Goal: Task Accomplishment & Management: Manage account settings

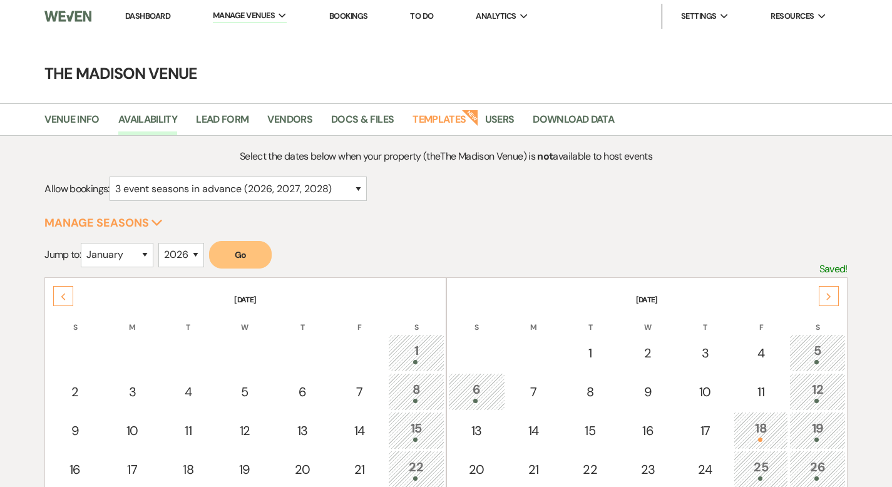
select select "3"
select select "2026"
click at [148, 19] on link "Dashboard" at bounding box center [147, 16] width 45 height 11
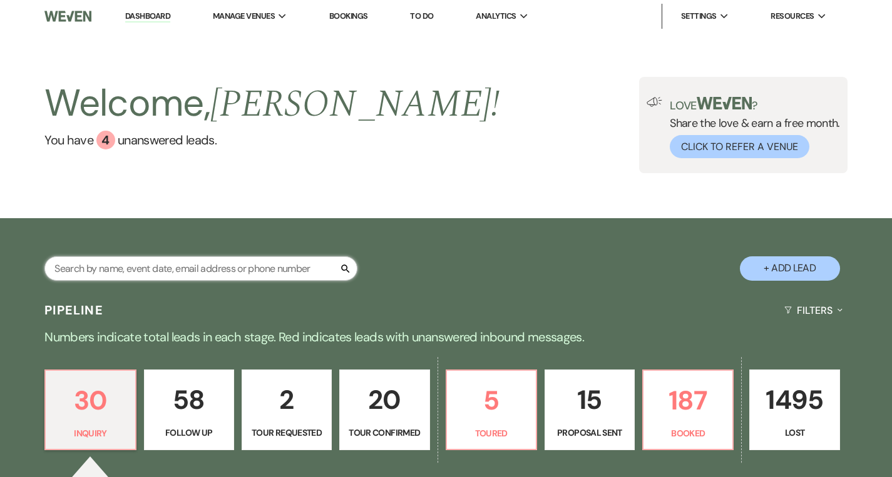
click at [203, 278] on input "text" at bounding box center [200, 269] width 313 height 24
type input "[PERSON_NAME]"
select select "8"
select select "5"
select select "8"
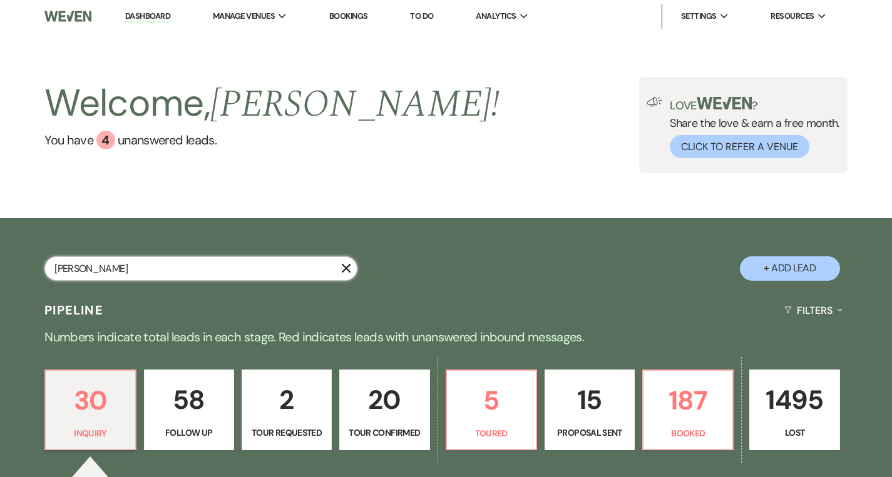
select select "6"
select select "8"
select select "5"
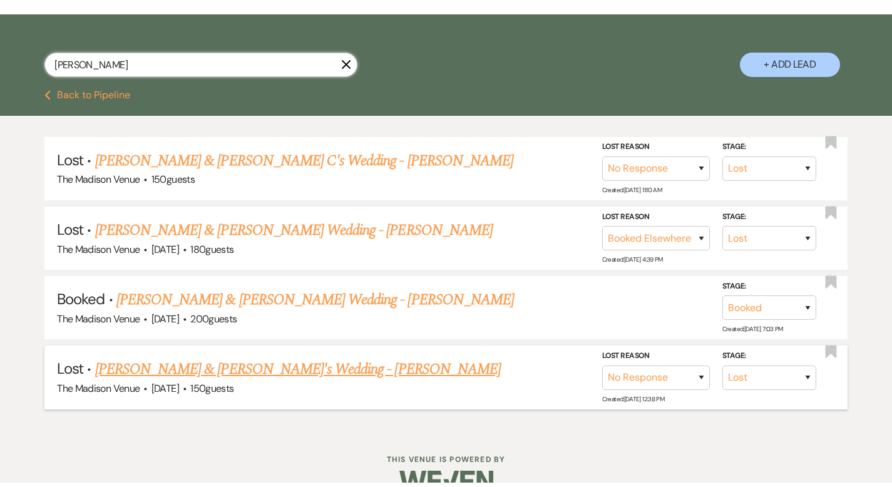
scroll to position [235, 0]
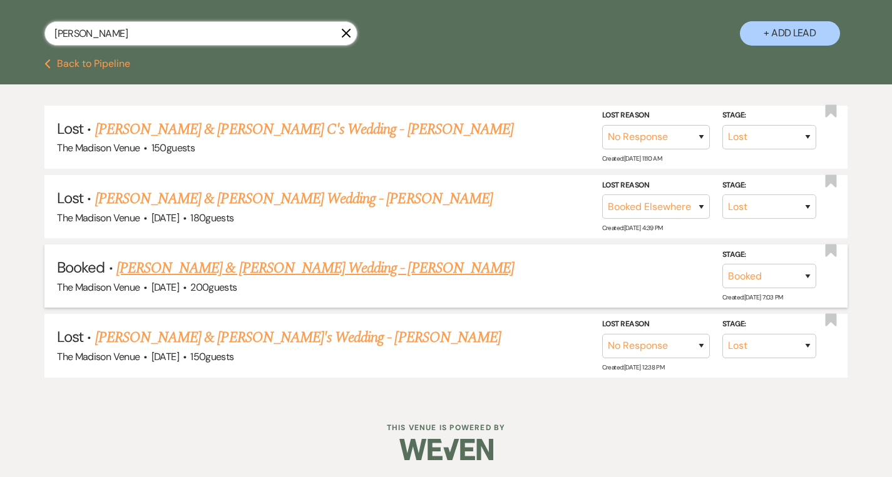
type input "[PERSON_NAME]"
click at [215, 263] on link "[PERSON_NAME] & [PERSON_NAME] Wedding - [PERSON_NAME]" at bounding box center [314, 268] width 397 height 23
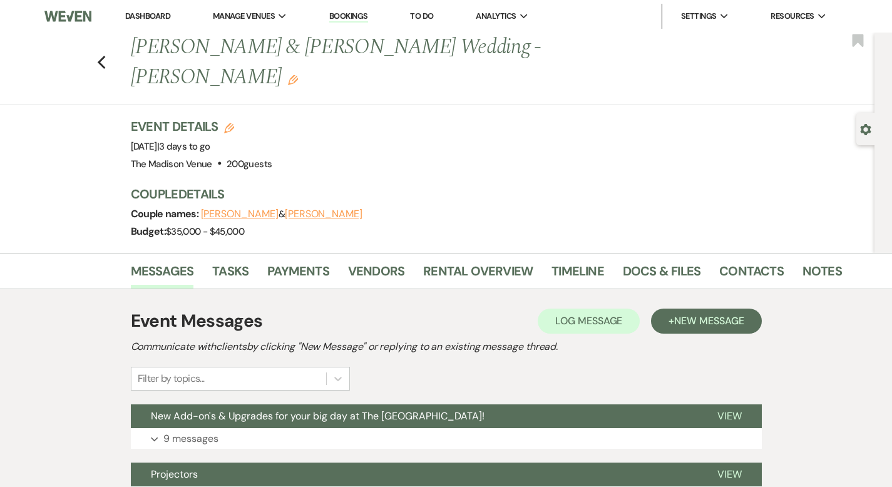
click at [129, 14] on link "Dashboard" at bounding box center [147, 16] width 45 height 11
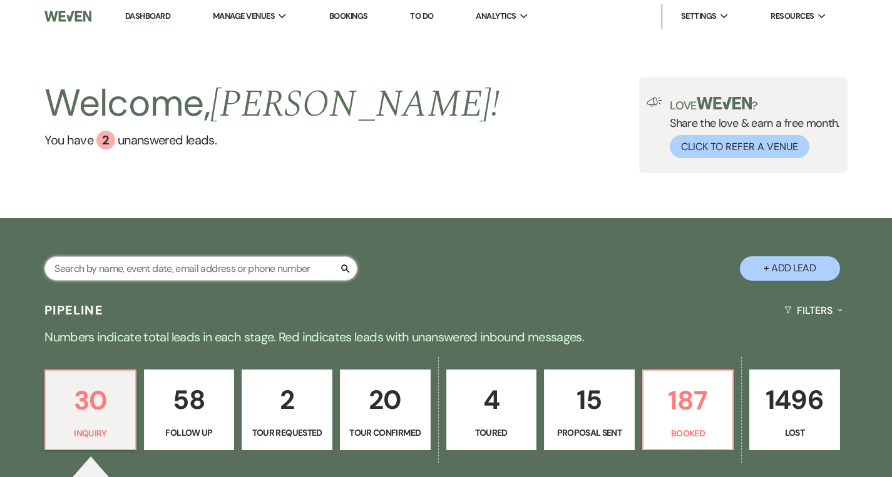
click at [240, 272] on input "text" at bounding box center [200, 269] width 313 height 24
type input "mar"
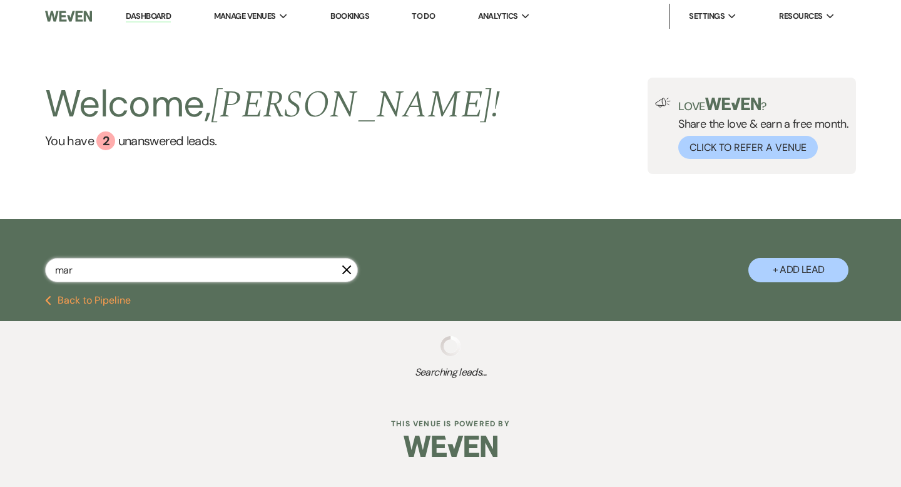
select select "8"
select select "6"
select select "9"
select select "8"
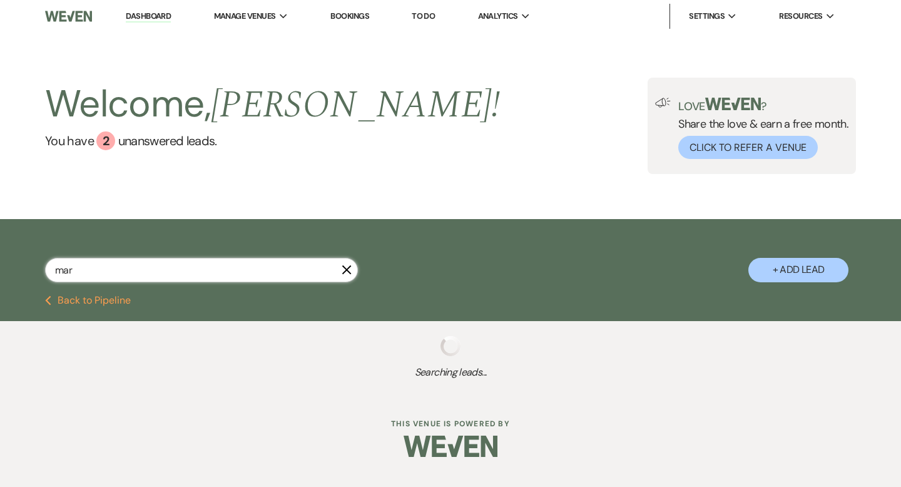
select select "8"
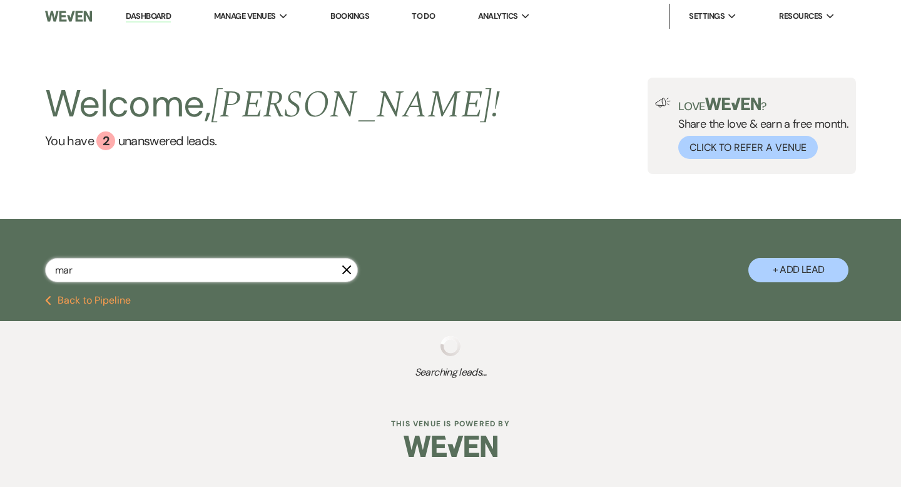
select select "8"
select select "6"
select select "8"
select select "5"
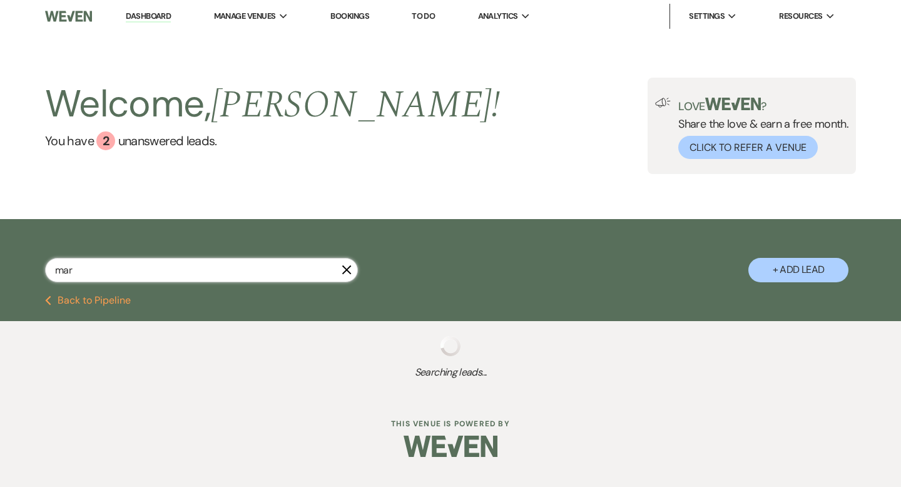
select select "8"
select select "5"
select select "8"
select select "10"
select select "8"
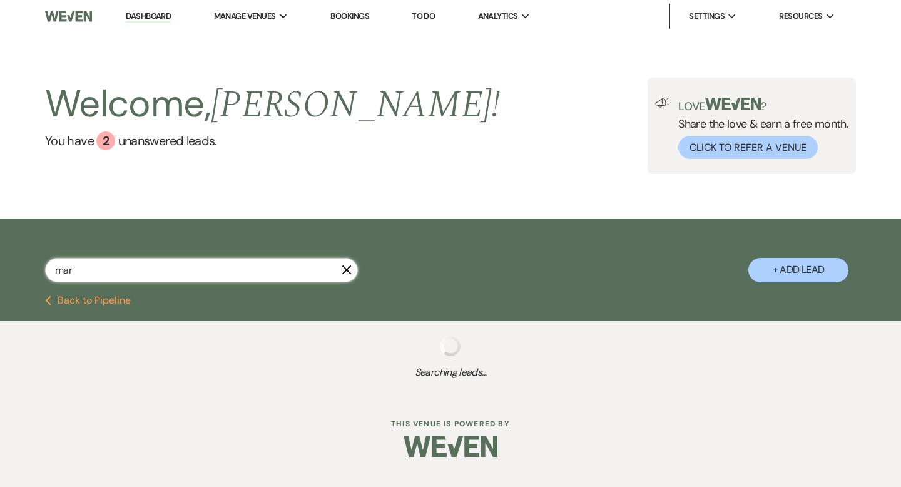
select select "6"
select select "8"
select select "5"
select select "8"
select select "5"
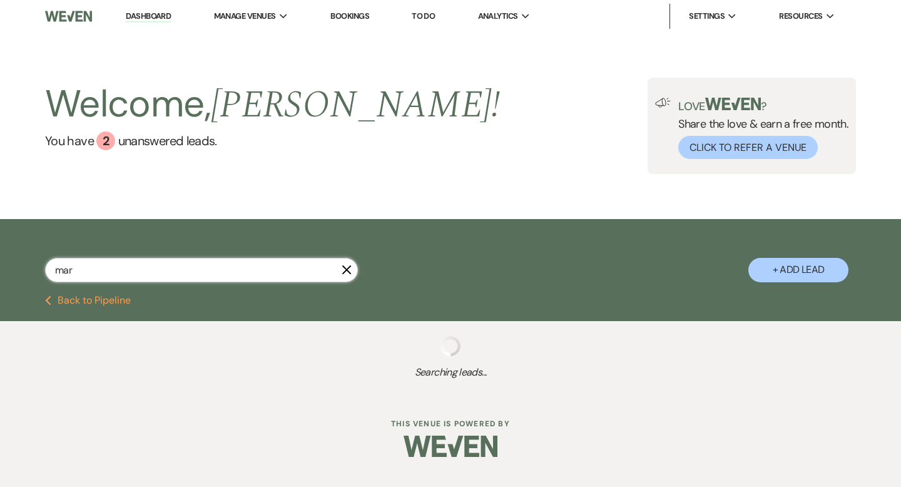
select select "8"
select select "10"
select select "8"
select select "5"
select select "8"
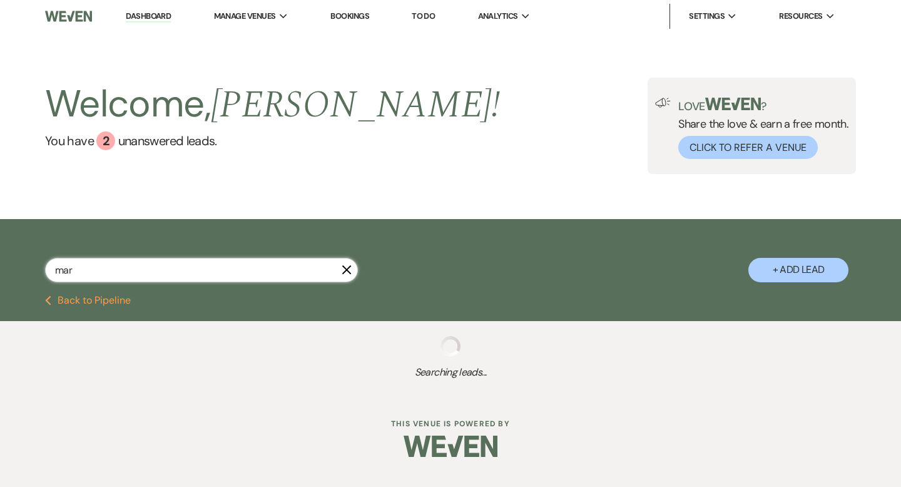
select select "10"
select select "8"
select select "4"
select select "8"
select select "6"
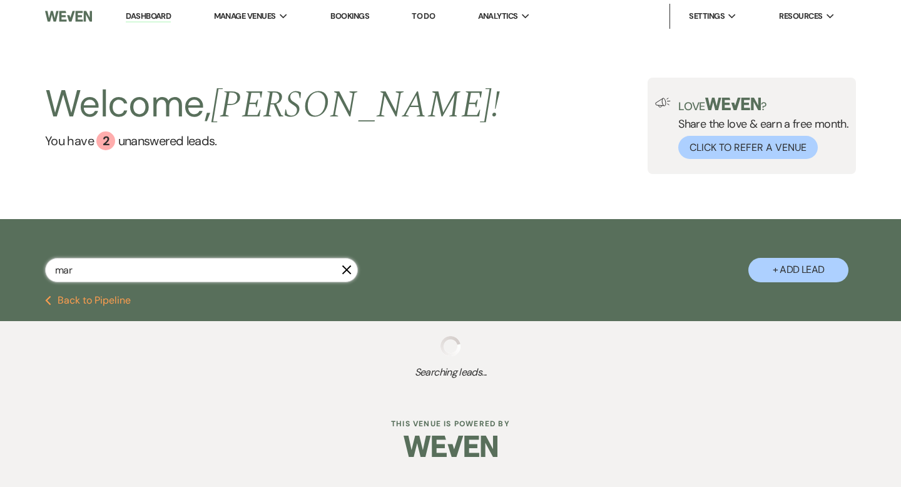
select select "8"
select select "5"
select select "8"
select select "10"
select select "8"
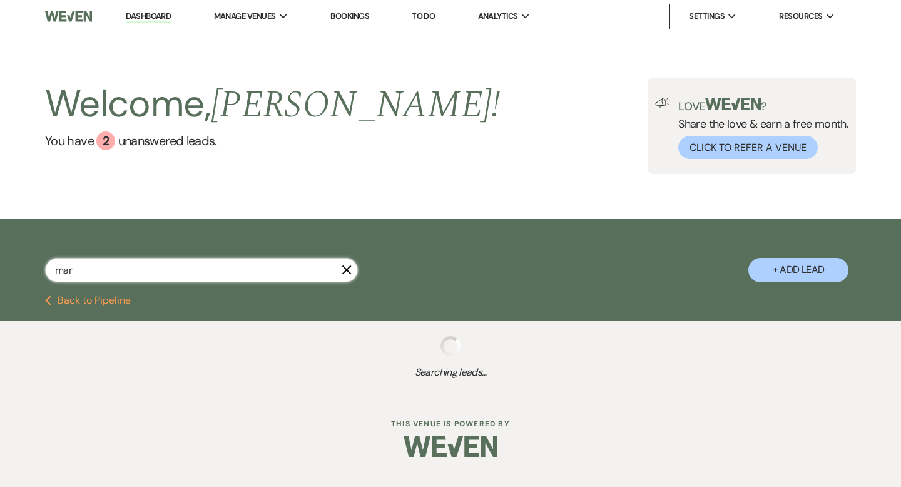
select select "5"
select select "8"
select select "6"
select select "8"
select select "5"
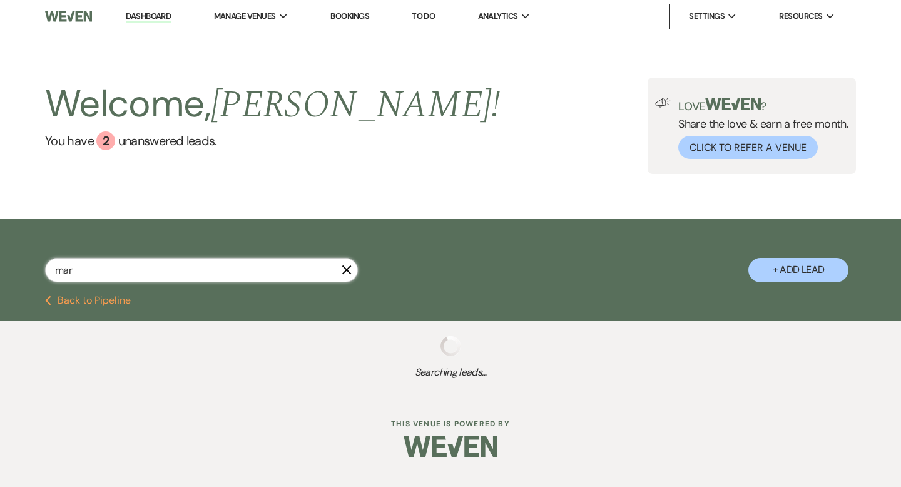
select select "8"
select select "7"
select select "8"
select select "10"
select select "6"
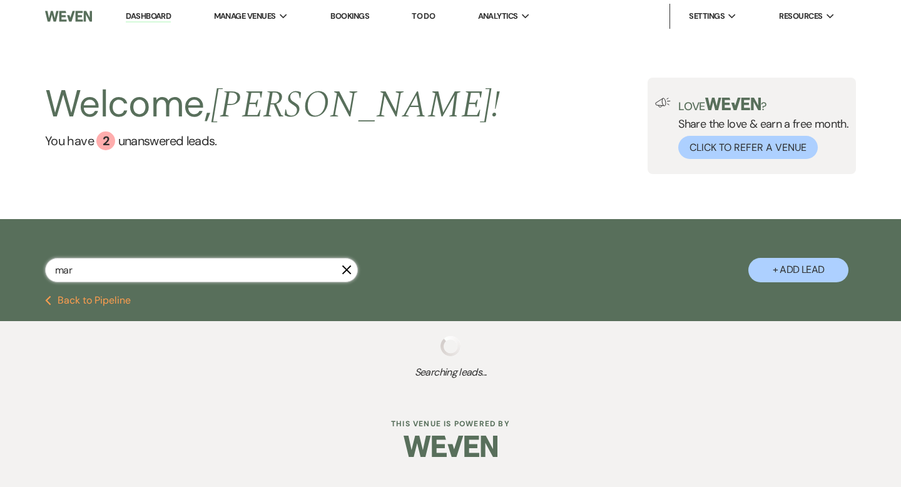
select select "8"
select select "6"
select select "8"
select select "5"
select select "8"
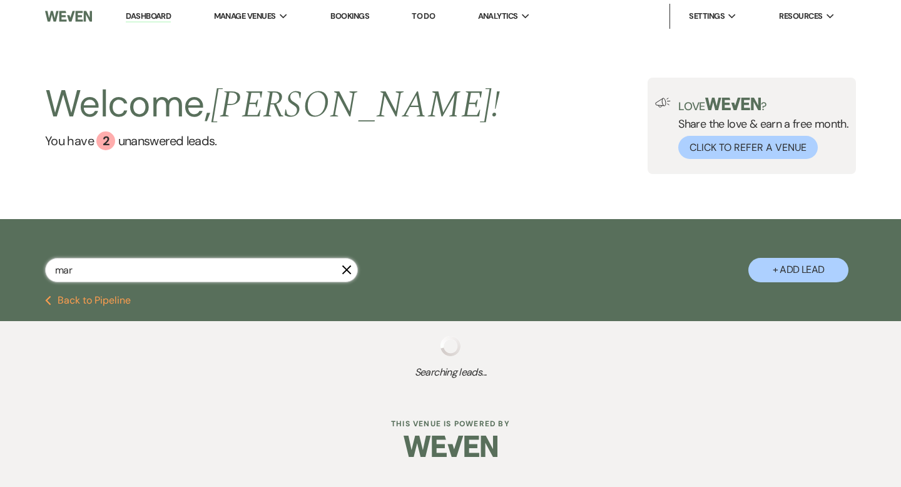
select select "7"
select select "8"
select select "5"
select select "8"
select select "7"
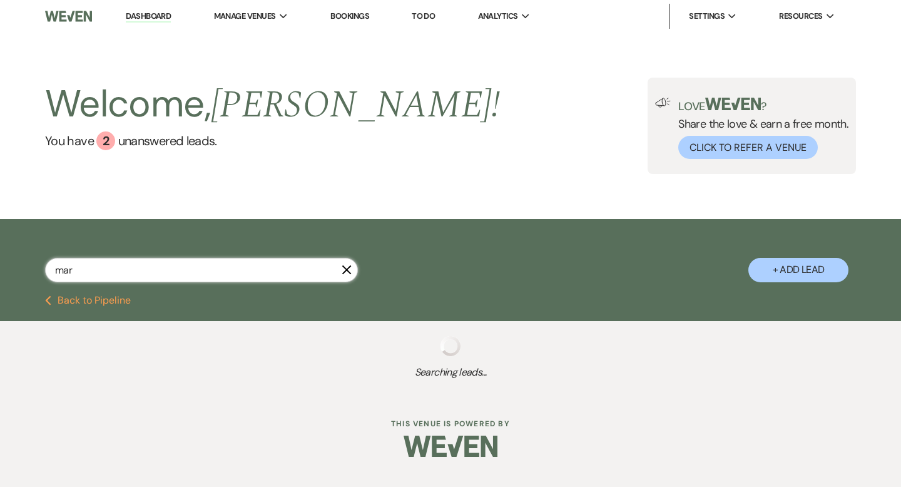
select select "8"
select select "5"
select select "8"
select select "6"
select select "8"
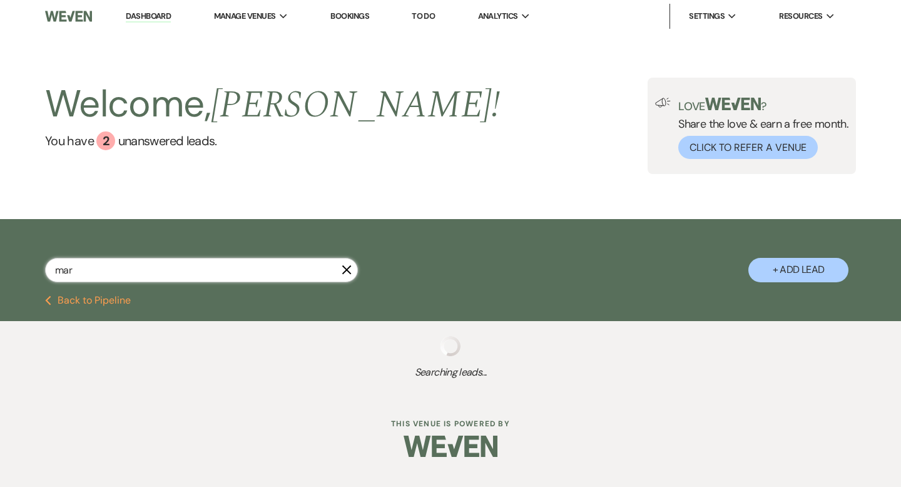
select select "4"
select select "8"
select select "5"
select select "8"
select select "5"
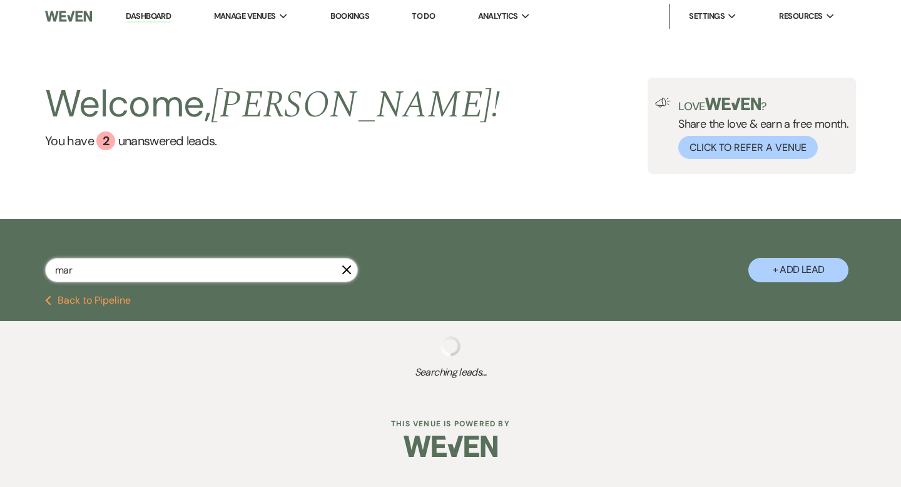
select select "8"
select select "5"
select select "8"
select select "5"
select select "8"
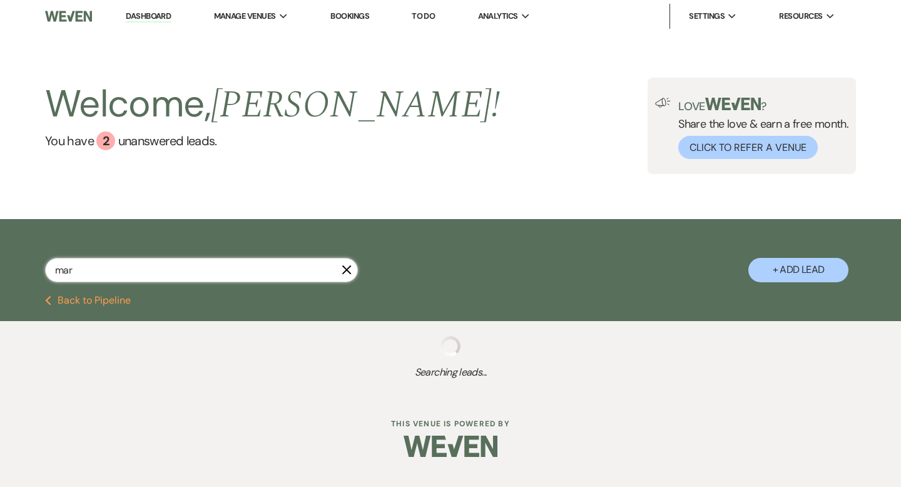
select select "5"
select select "8"
select select "6"
select select "8"
select select "5"
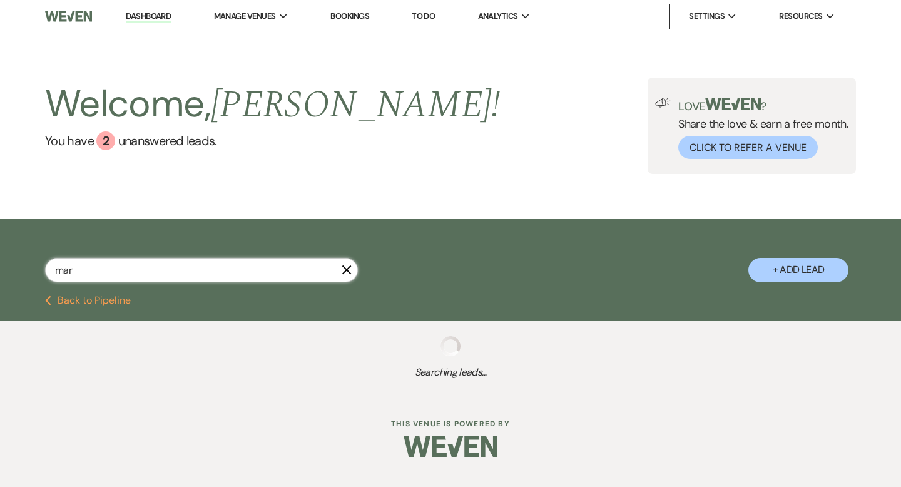
select select "8"
select select "5"
select select "8"
select select "5"
select select "8"
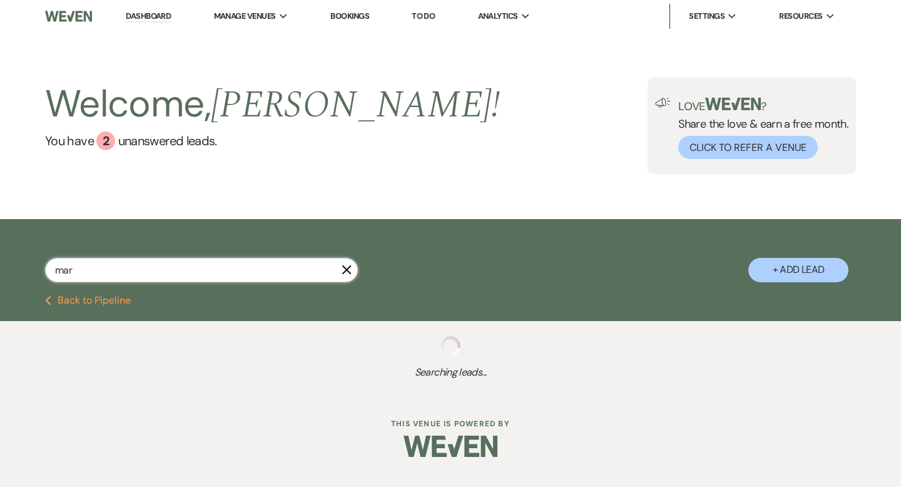
select select "5"
select select "8"
select select "7"
select select "8"
select select "5"
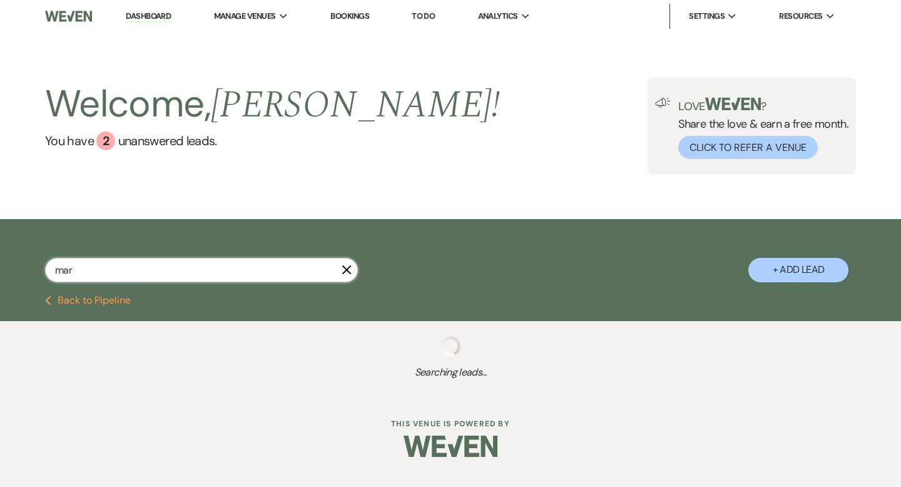
select select "8"
select select "5"
select select "8"
select select "5"
select select "8"
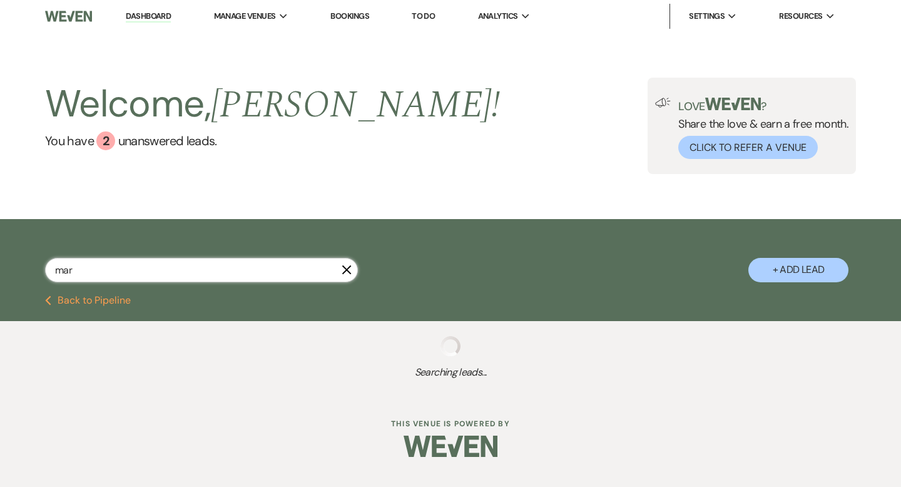
select select "6"
select select "8"
select select "6"
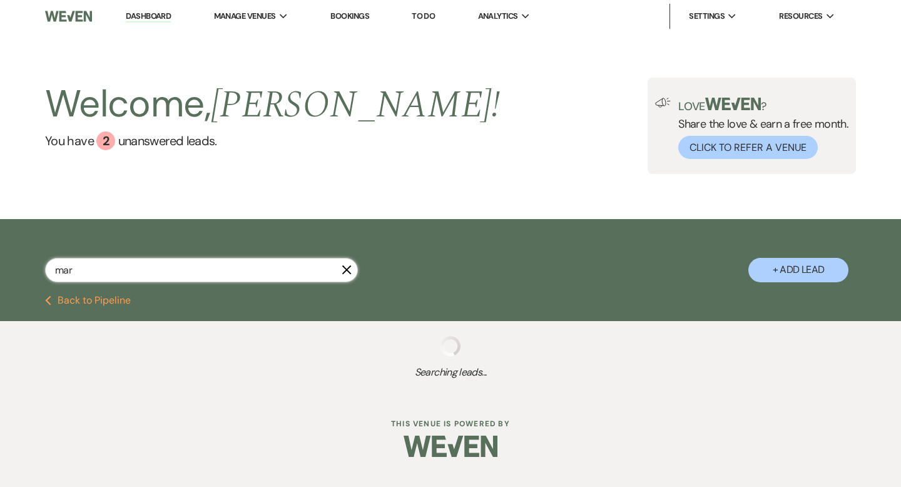
select select "8"
select select "5"
select select "8"
select select "1"
select select "8"
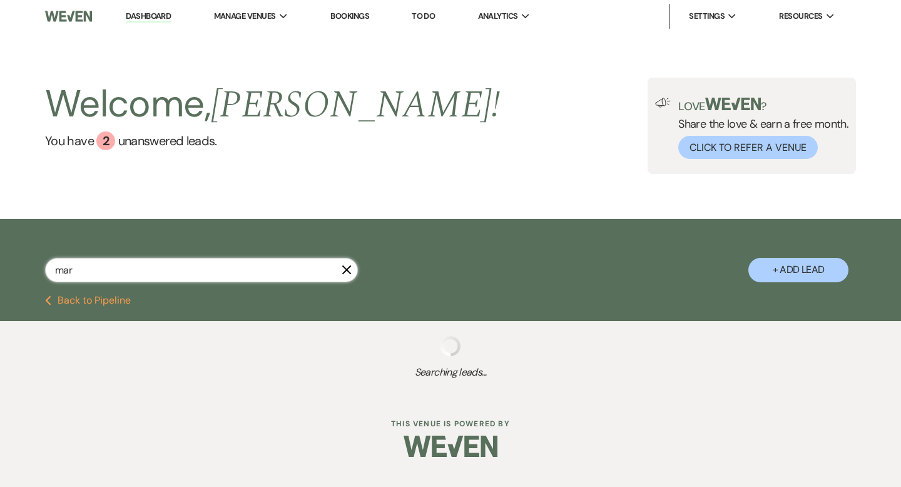
select select "8"
select select "5"
select select "8"
select select "5"
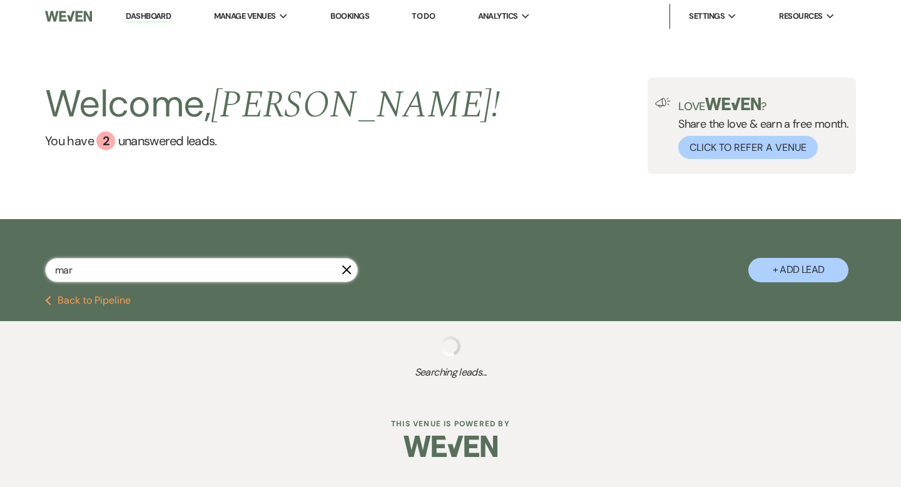
select select "8"
select select "5"
select select "8"
select select "5"
select select "8"
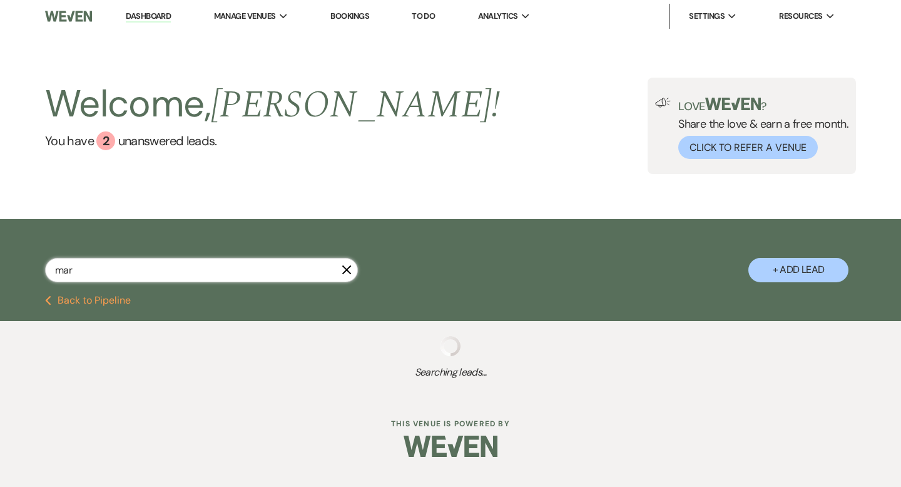
select select "5"
select select "8"
select select "10"
select select "8"
select select "6"
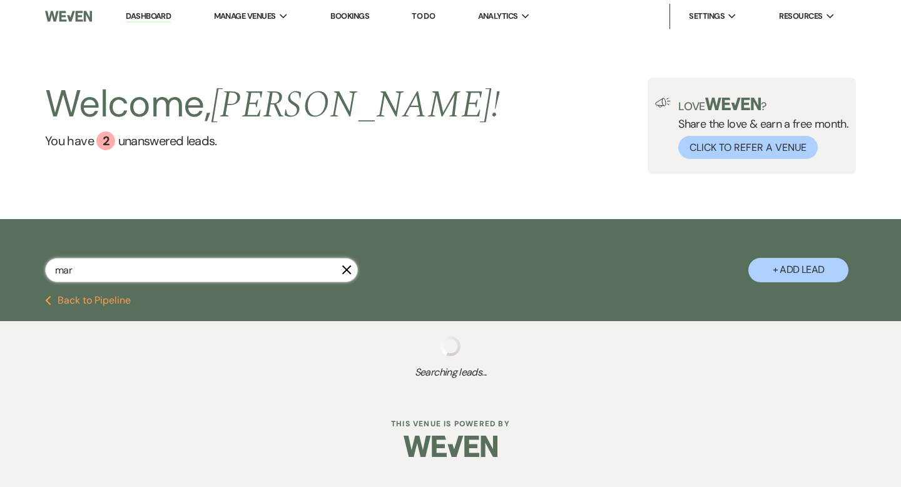
select select "8"
select select "5"
select select "8"
select select "5"
select select "8"
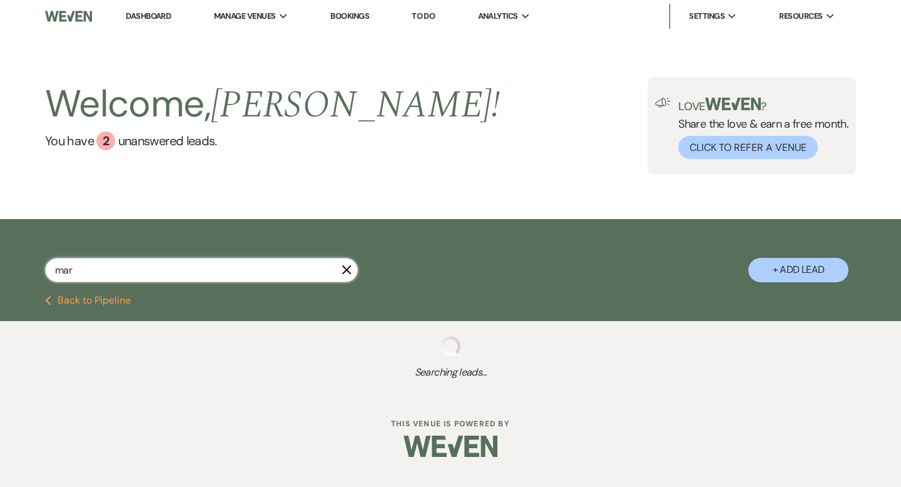
select select "10"
select select "8"
select select "5"
select select "8"
select select "6"
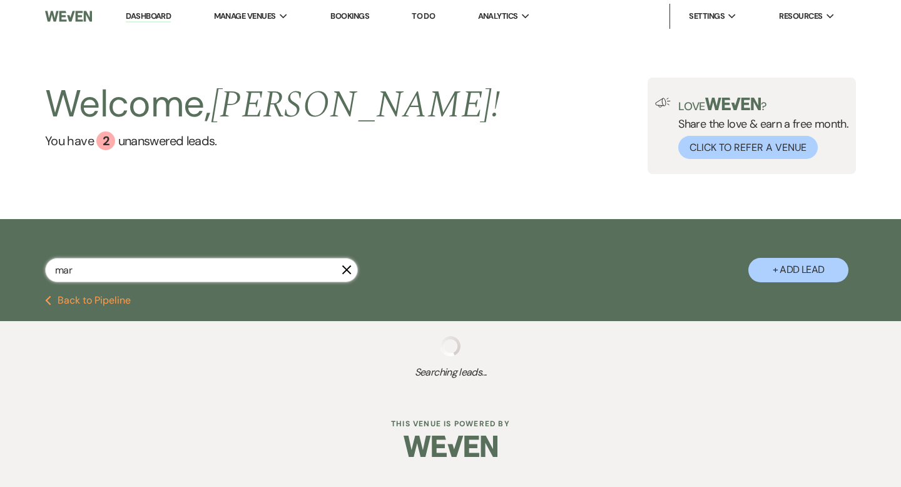
select select "8"
select select "7"
select select "8"
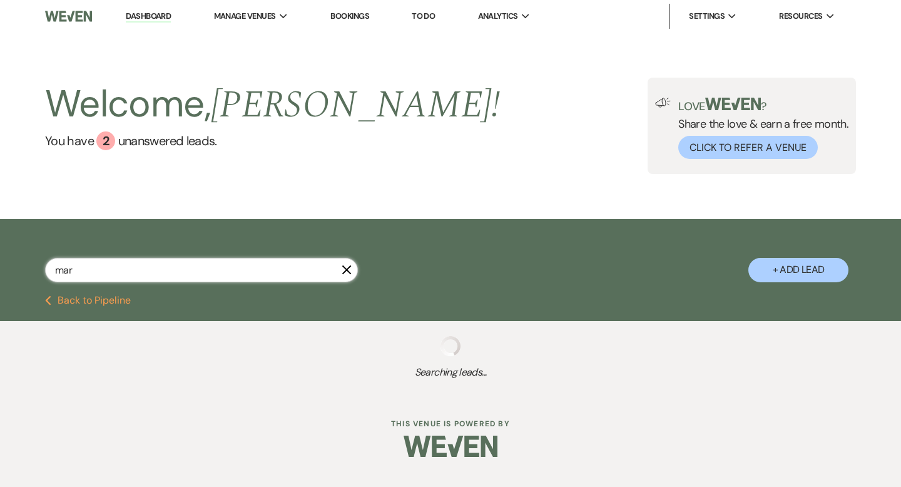
select select "5"
select select "8"
select select "5"
select select "8"
select select "5"
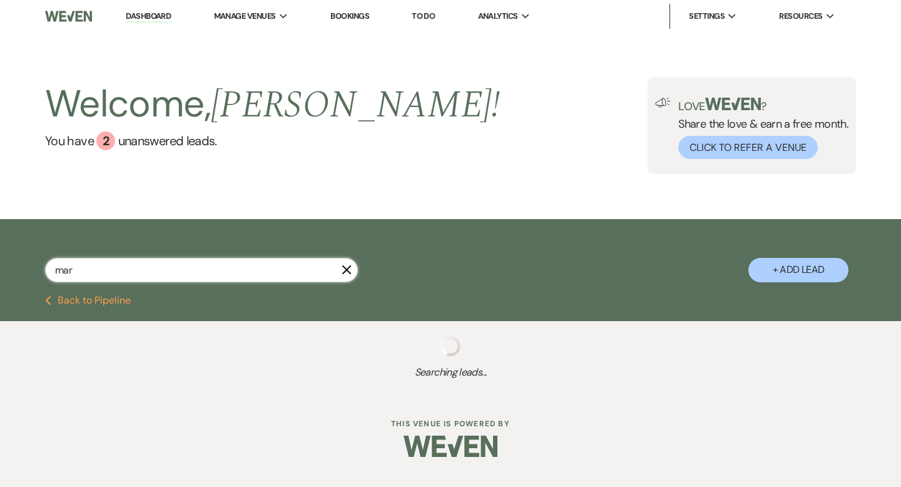
select select "8"
select select "6"
select select "8"
select select "7"
select select "8"
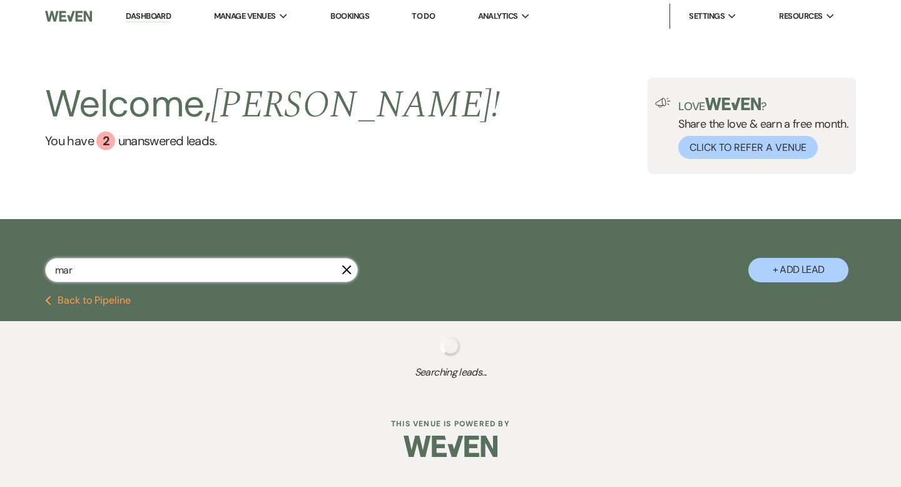
select select "5"
select select "8"
select select "5"
select select "8"
select select "5"
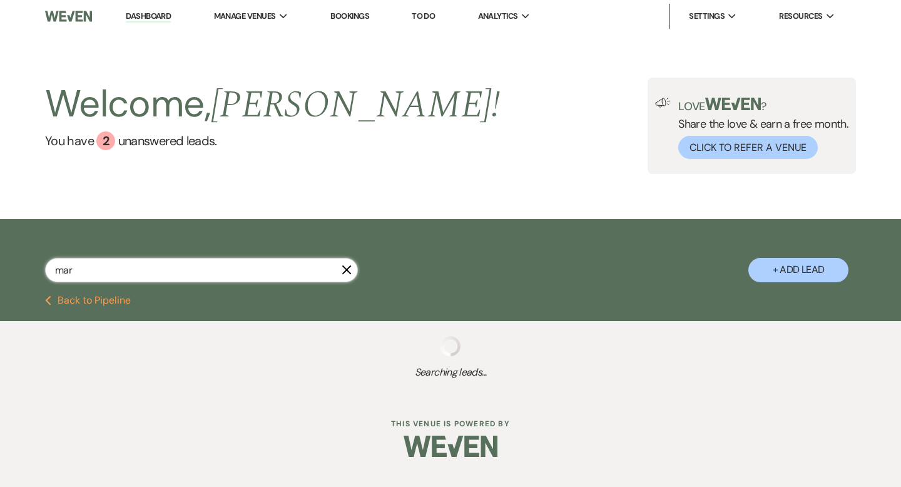
select select "8"
select select "5"
select select "8"
select select "5"
select select "8"
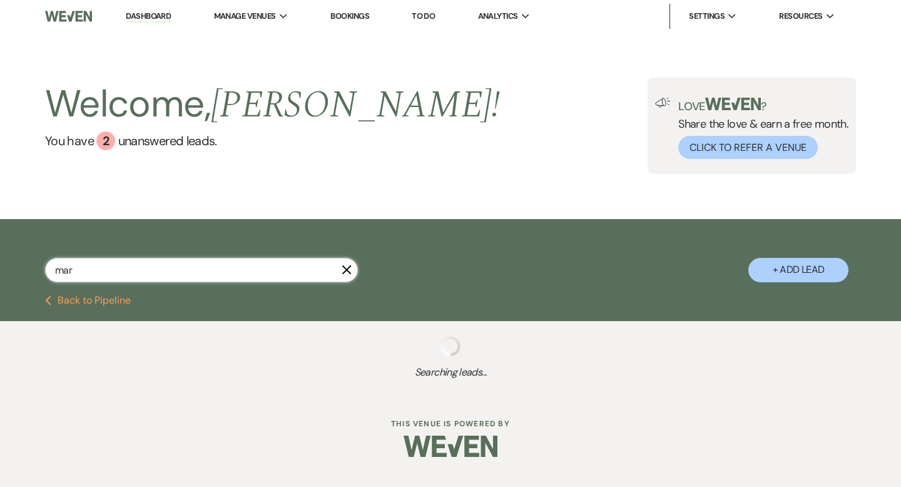
select select "5"
select select "8"
select select "5"
select select "8"
select select "5"
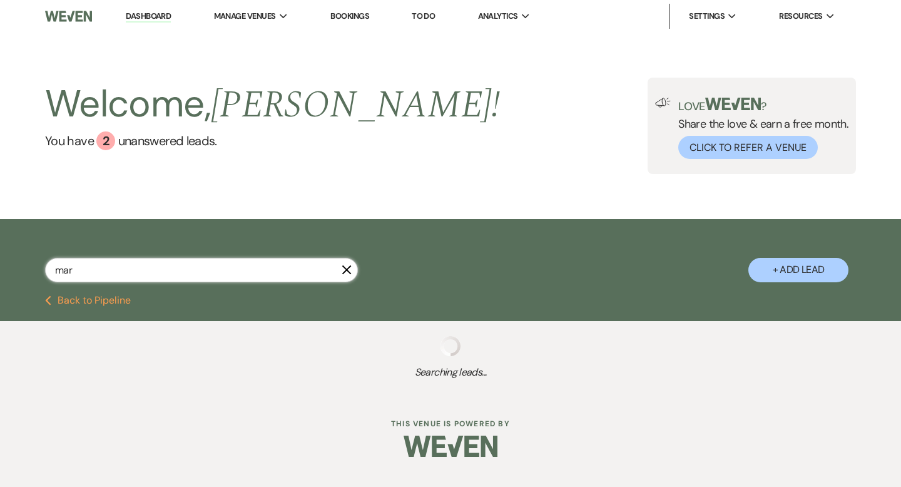
select select "8"
select select "5"
select select "8"
select select "5"
select select "8"
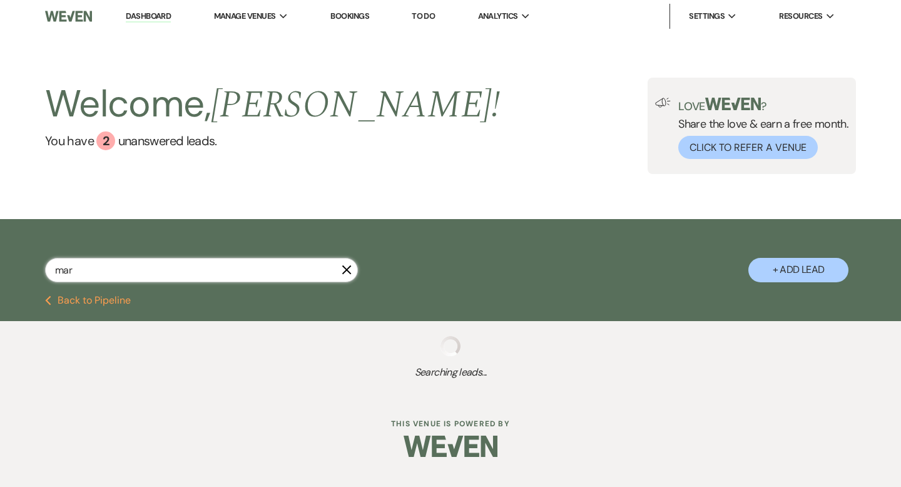
select select "5"
select select "8"
select select "1"
select select "8"
select select "3"
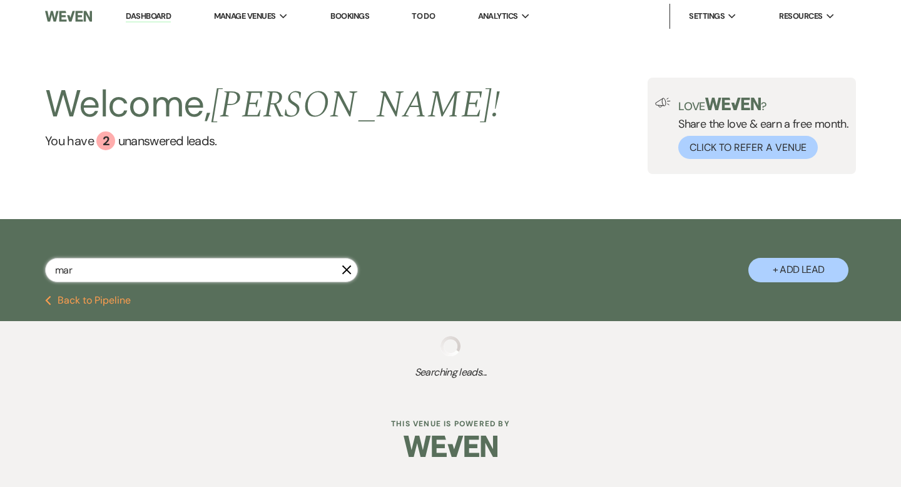
select select "8"
select select "10"
select select "8"
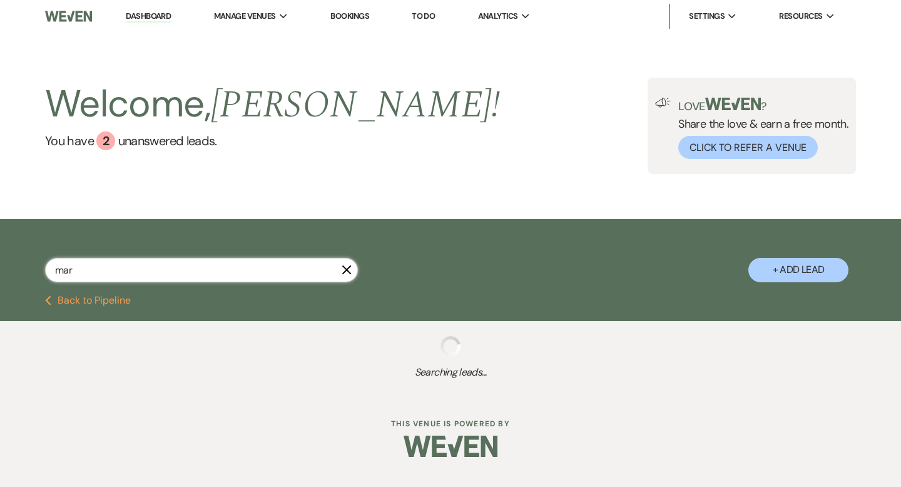
select select "5"
select select "8"
select select "5"
select select "8"
select select "5"
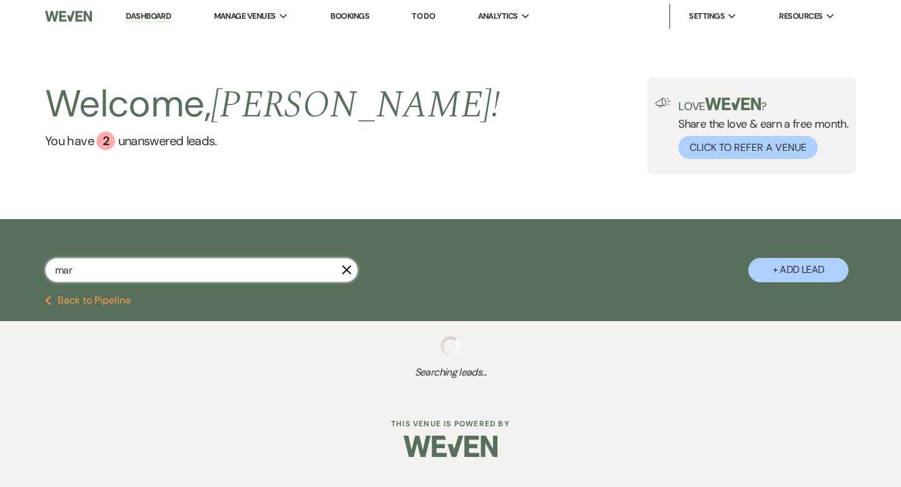
select select "8"
select select "5"
select select "8"
select select "5"
select select "8"
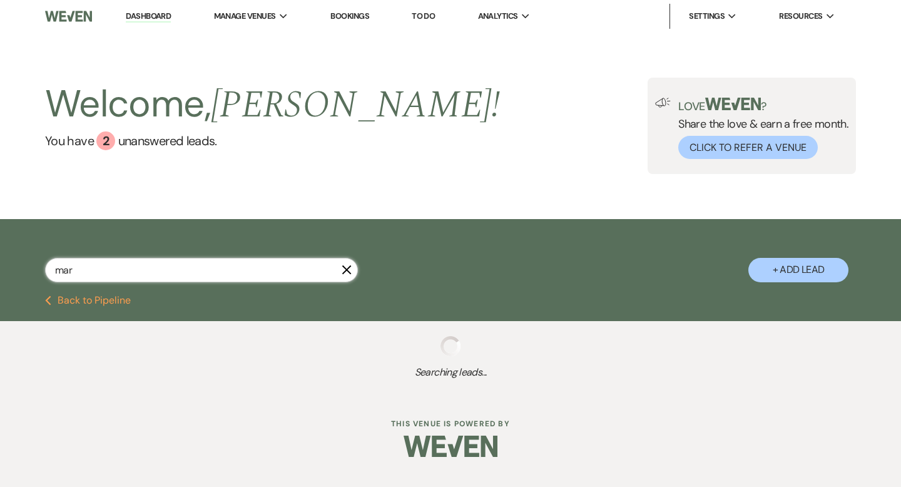
select select "11"
select select "8"
select select "5"
select select "8"
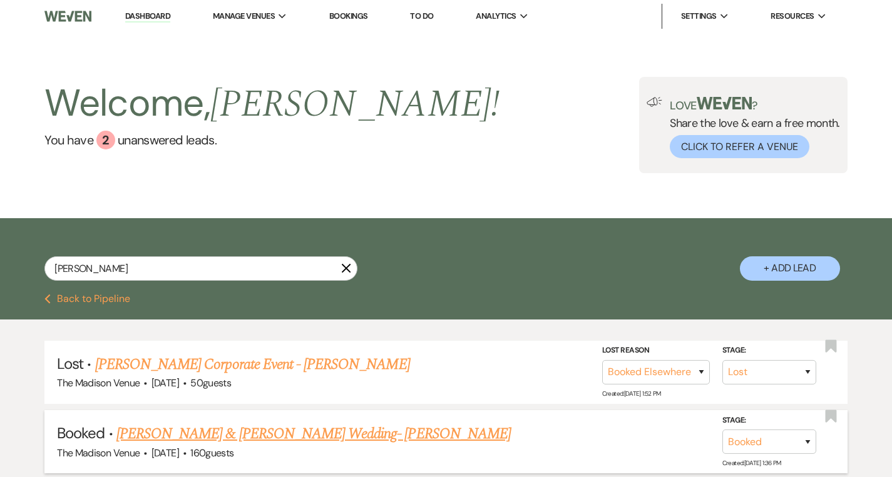
click at [300, 432] on link "[PERSON_NAME] & [PERSON_NAME] Wedding- [PERSON_NAME]" at bounding box center [313, 434] width 394 height 23
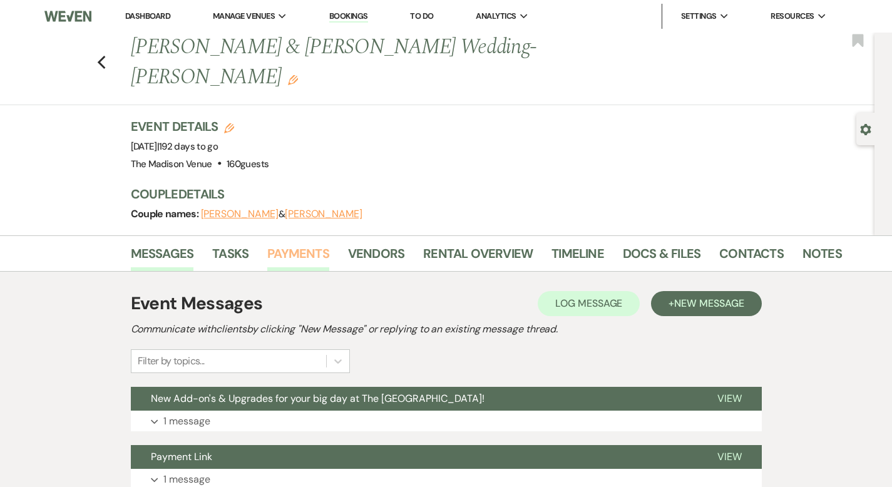
click at [267, 243] on link "Payments" at bounding box center [298, 257] width 62 height 28
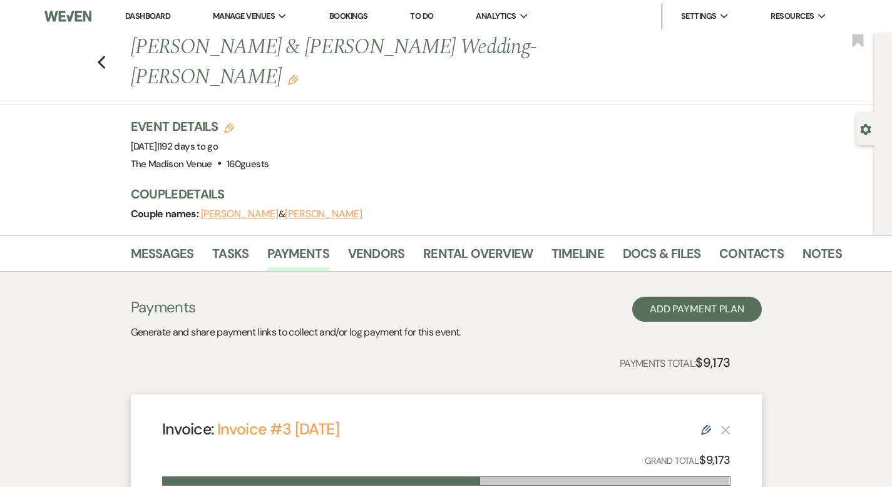
click at [153, 18] on link "Dashboard" at bounding box center [147, 16] width 45 height 11
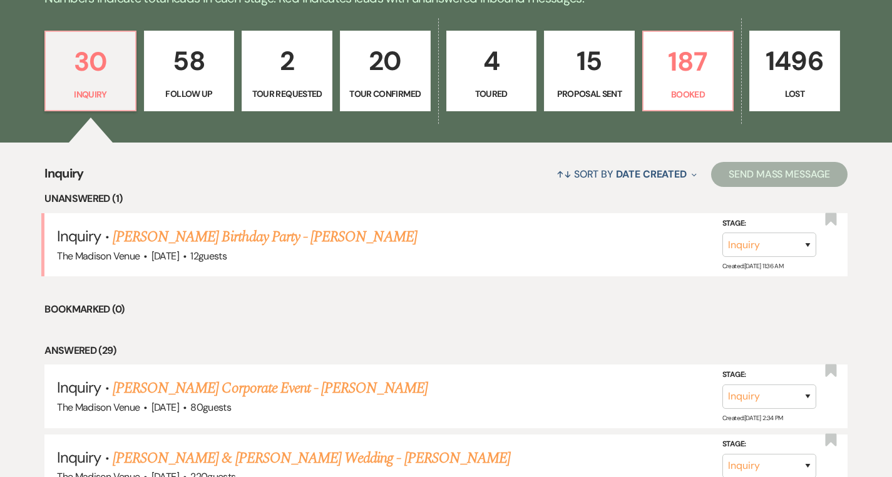
scroll to position [49, 0]
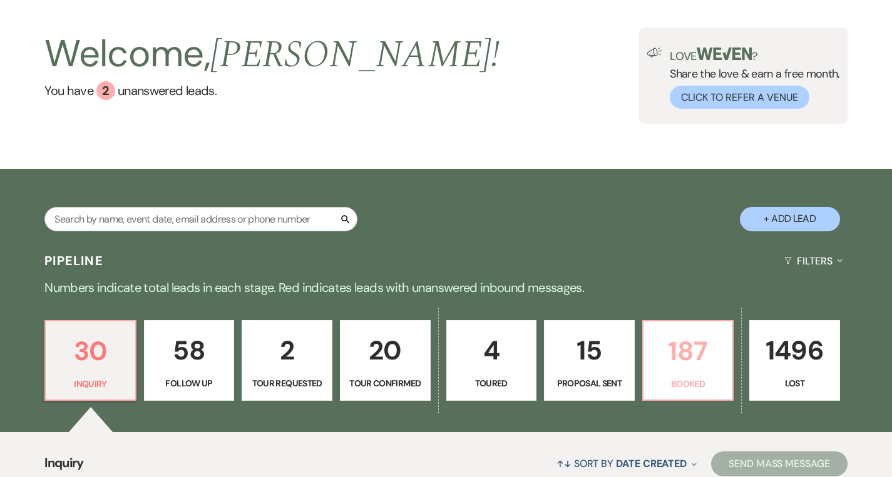
click at [697, 347] on p "187" at bounding box center [688, 351] width 74 height 42
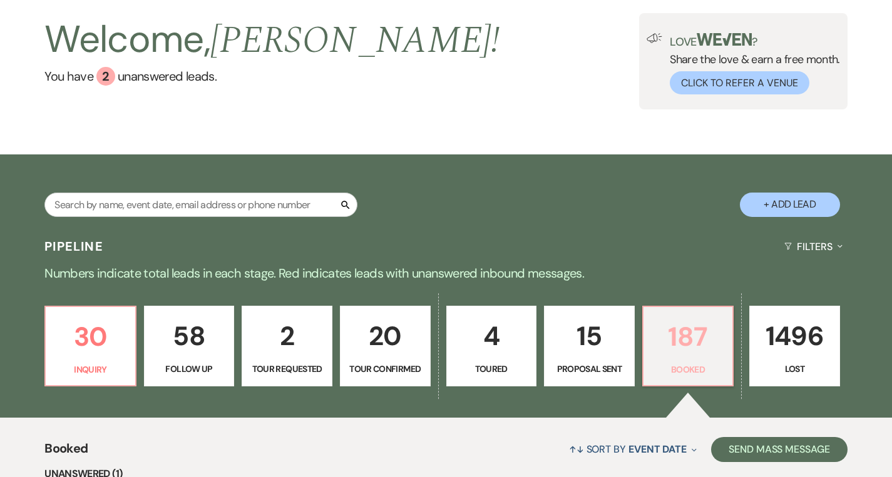
scroll to position [339, 0]
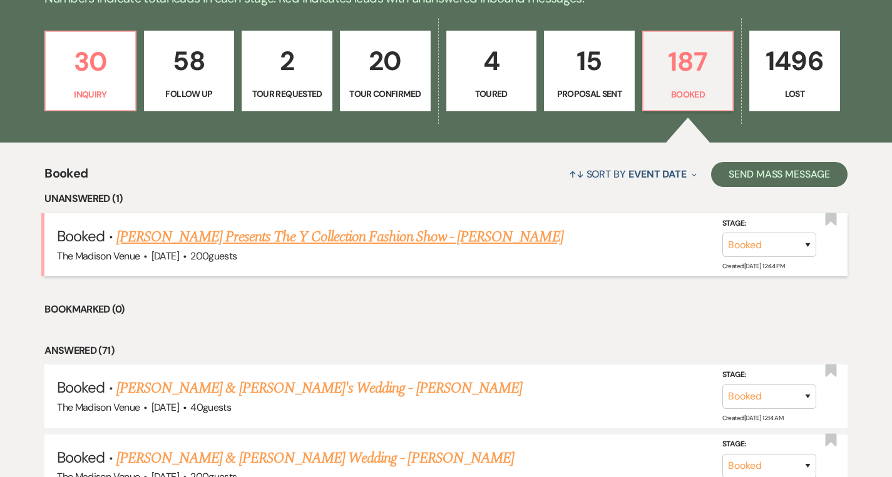
click at [384, 236] on link "[PERSON_NAME] Presents The Y Collection Fashion Show - [PERSON_NAME]" at bounding box center [339, 237] width 447 height 23
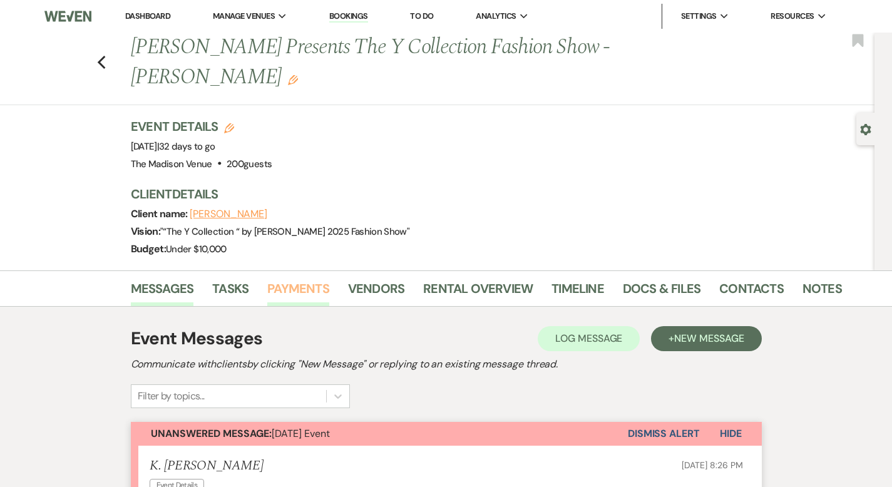
click at [267, 278] on link "Payments" at bounding box center [298, 292] width 62 height 28
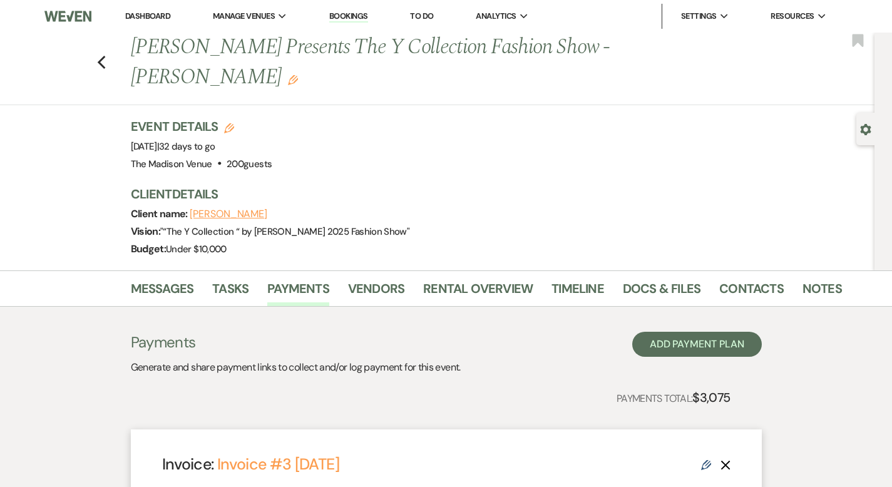
click at [156, 16] on link "Dashboard" at bounding box center [147, 16] width 45 height 11
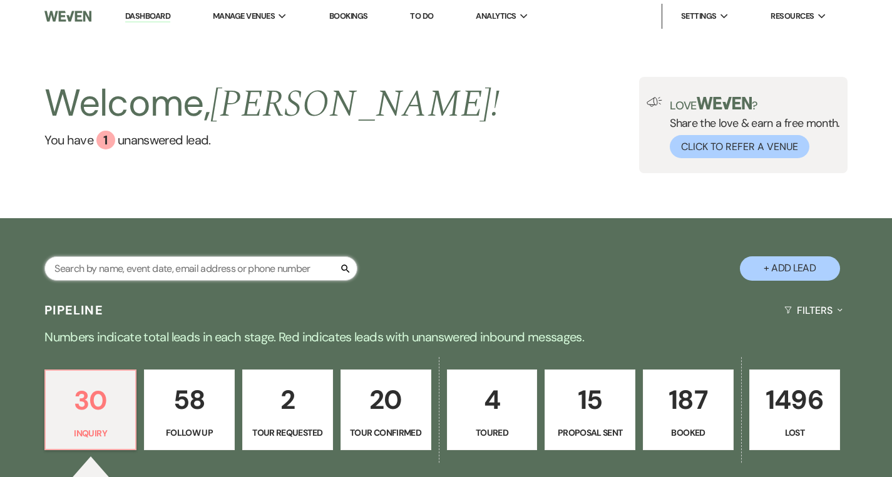
click at [136, 270] on input "text" at bounding box center [200, 269] width 313 height 24
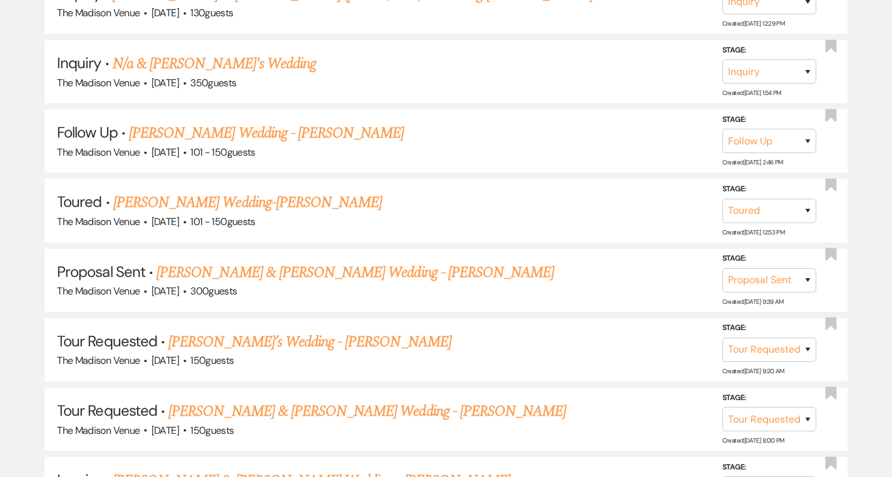
scroll to position [262, 0]
